Goal: Information Seeking & Learning: Learn about a topic

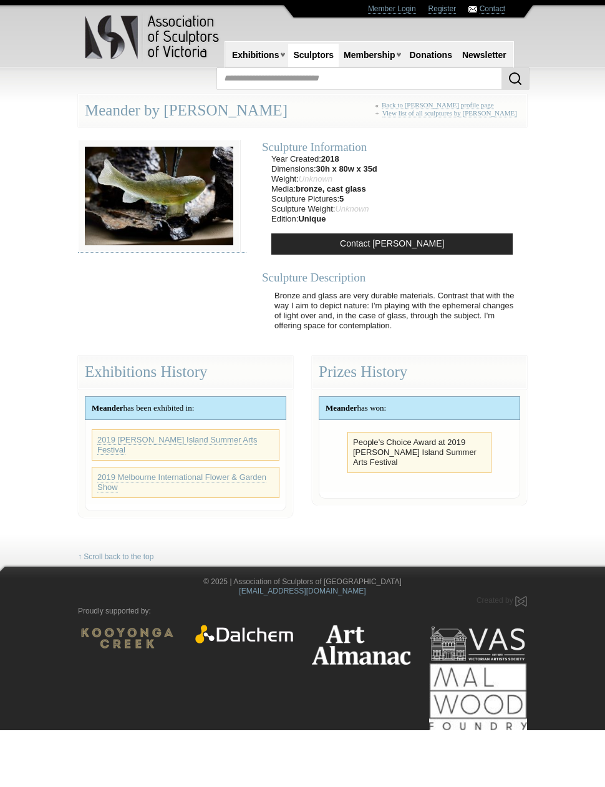
click at [326, 62] on link "Sculptors" at bounding box center [313, 55] width 51 height 23
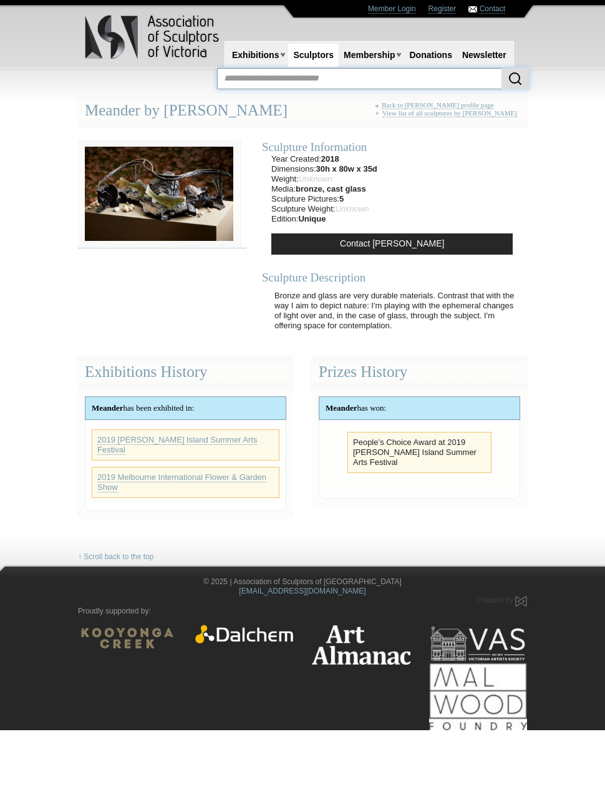
click at [264, 87] on input "text" at bounding box center [373, 78] width 312 height 21
click at [261, 79] on input "text" at bounding box center [373, 78] width 312 height 21
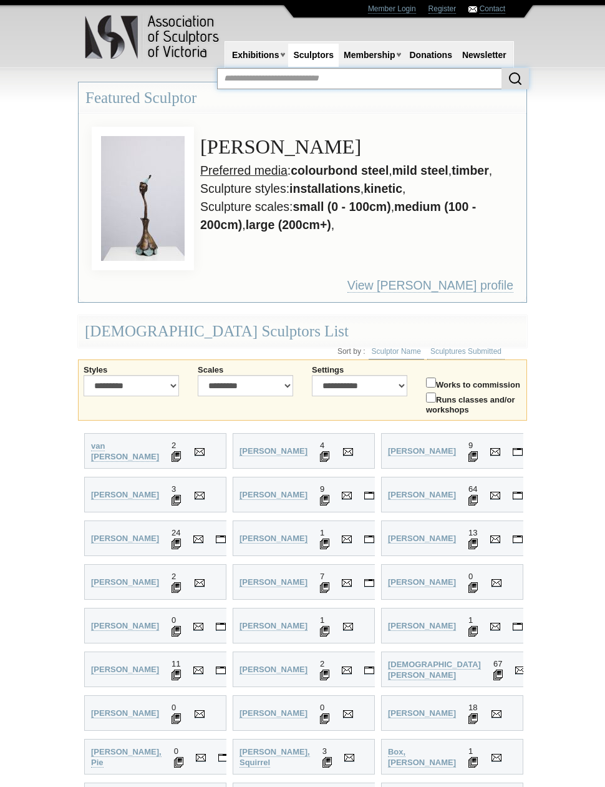
click at [254, 80] on input "text" at bounding box center [373, 78] width 312 height 21
type input "**********"
click at [515, 78] on button "submit" at bounding box center [515, 78] width 27 height 21
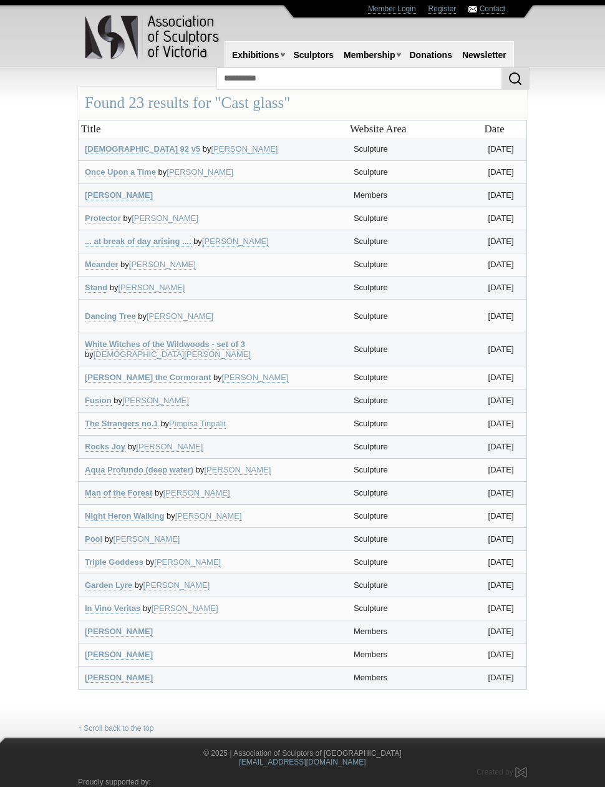
click at [127, 321] on link "Dancing Tree" at bounding box center [110, 316] width 51 height 10
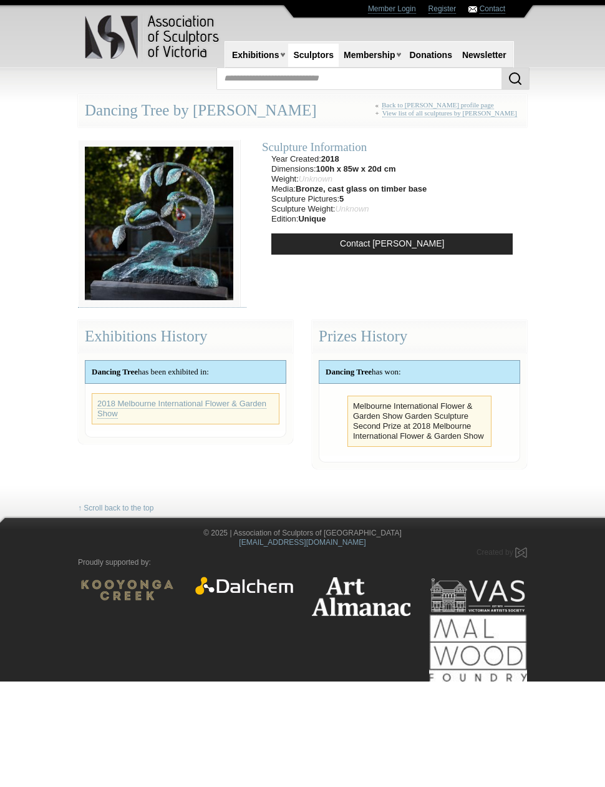
click at [200, 251] on img at bounding box center [159, 223] width 162 height 167
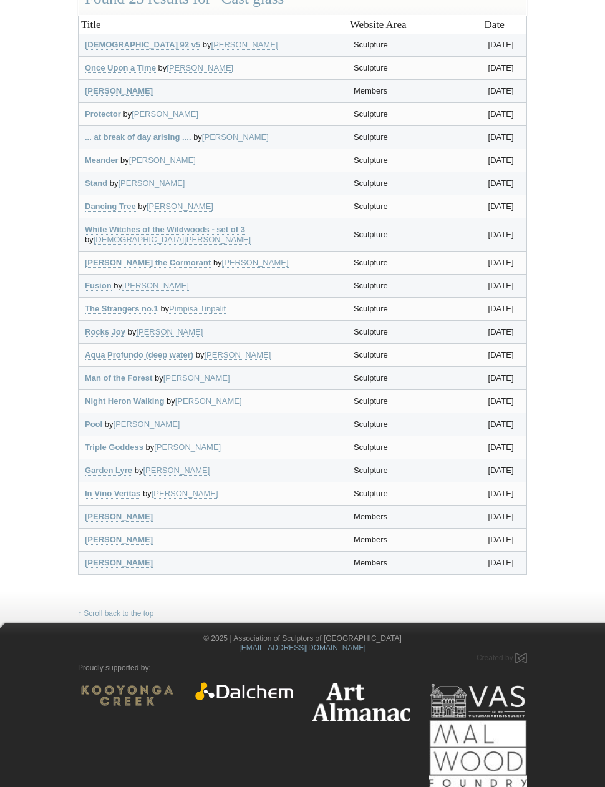
scroll to position [271, 0]
click at [122, 545] on link "[PERSON_NAME]" at bounding box center [119, 540] width 68 height 10
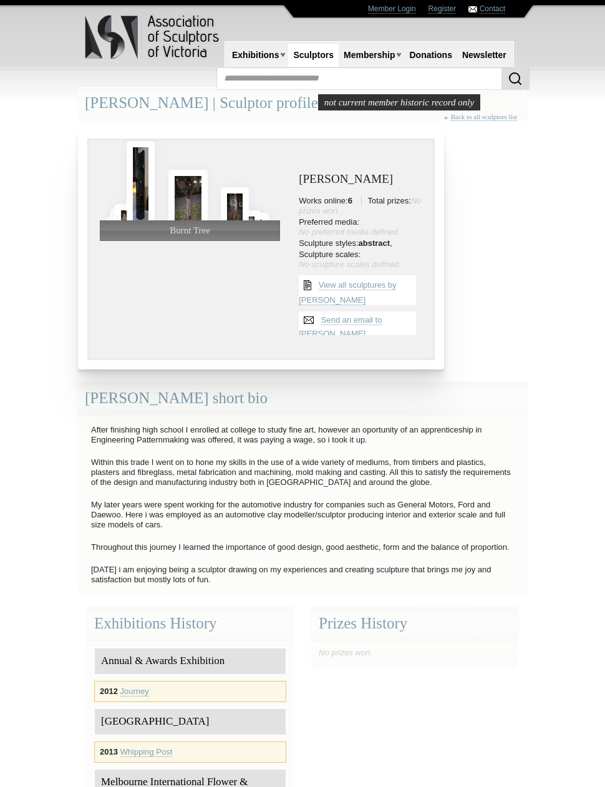
click at [190, 202] on img at bounding box center [187, 199] width 39 height 59
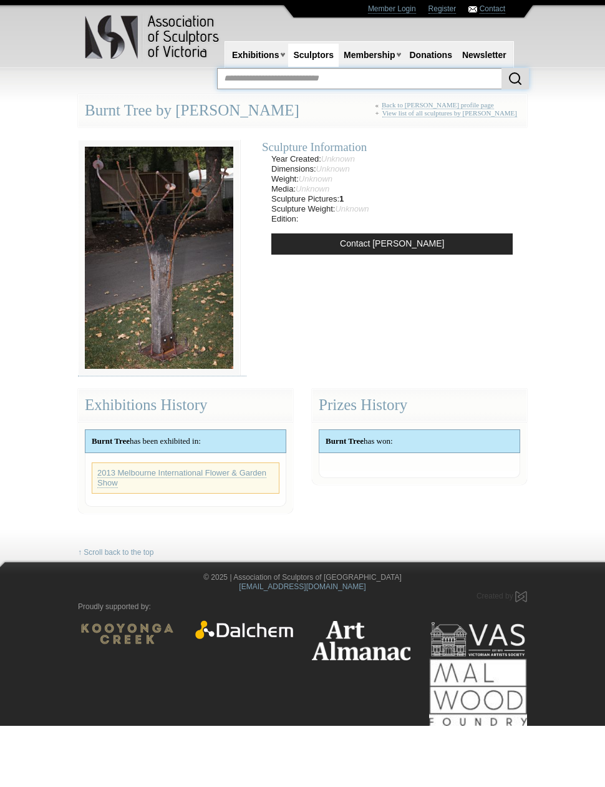
click at [254, 80] on input "text" at bounding box center [373, 78] width 312 height 21
type input "**********"
click at [515, 78] on button "submit" at bounding box center [515, 78] width 27 height 21
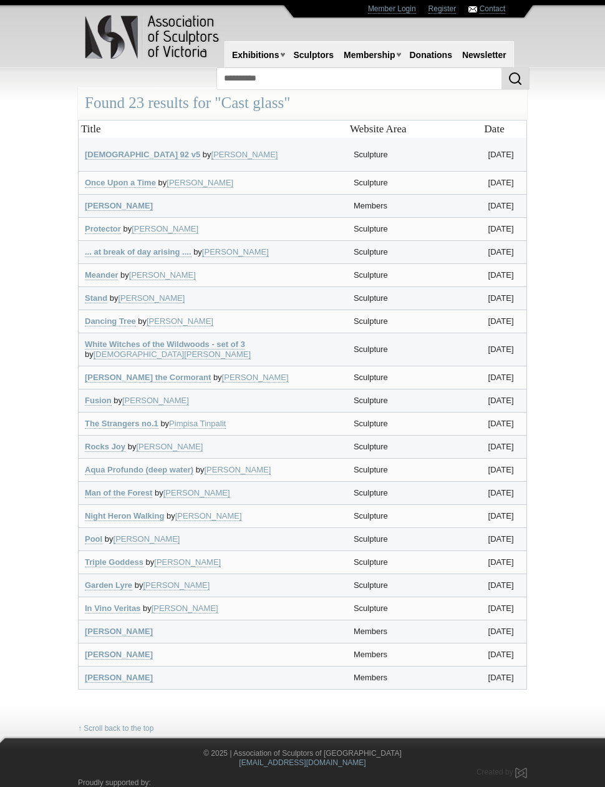
click at [132, 150] on link "[DEMOGRAPHIC_DATA] 92 v5" at bounding box center [142, 155] width 115 height 10
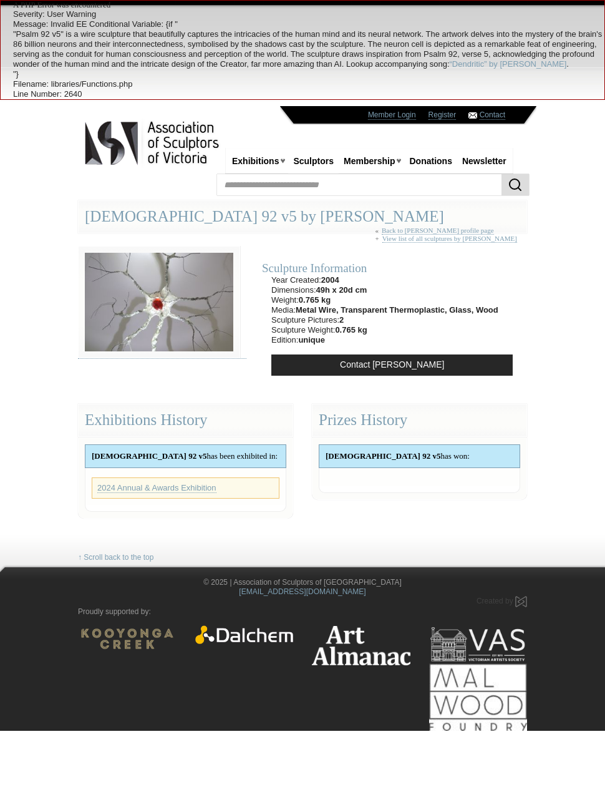
click at [164, 301] on img at bounding box center [159, 302] width 162 height 112
